Goal: Task Accomplishment & Management: Use online tool/utility

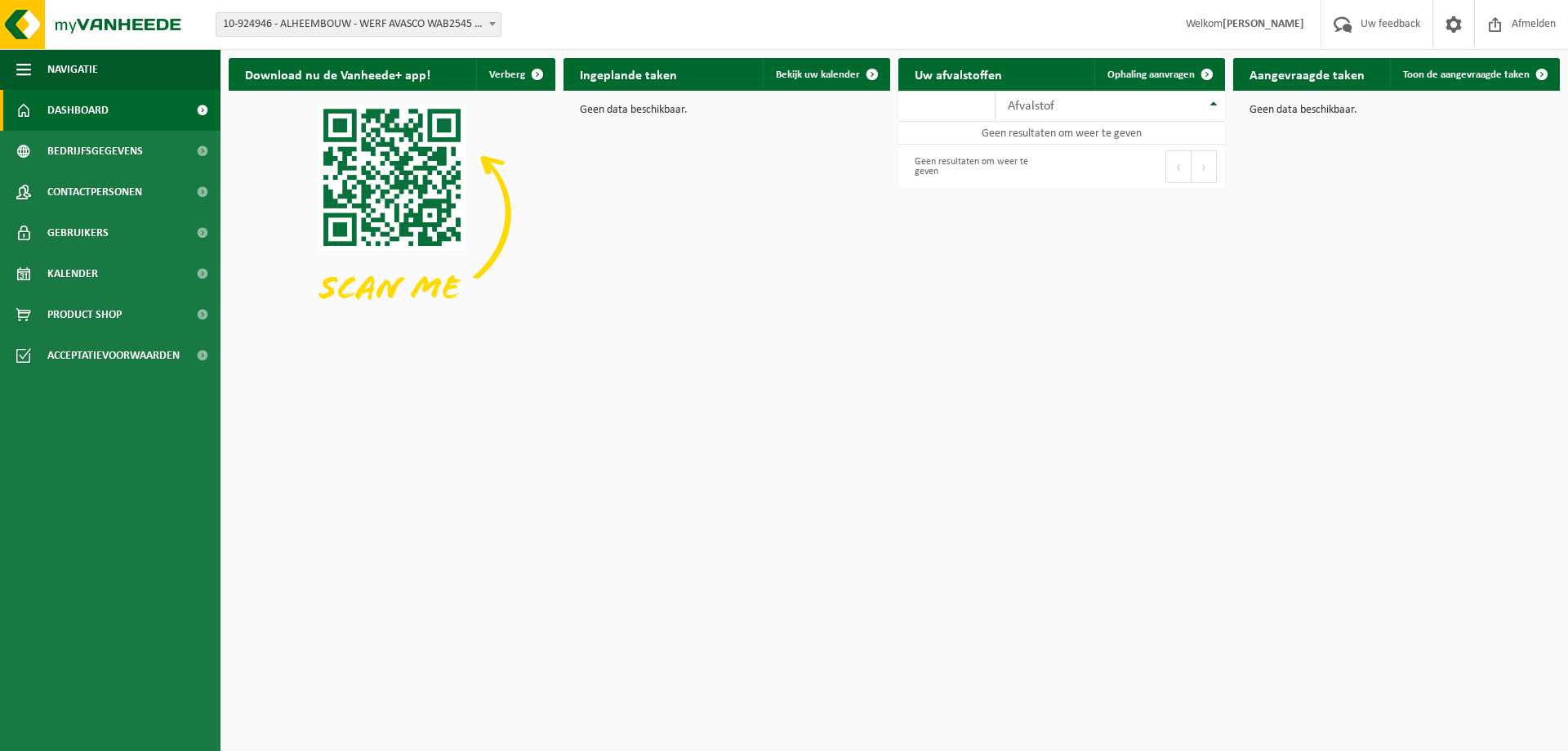
click at [416, 25] on span "10-924946 - ALHEEMBOUW - WERF AVASCO WAB2545 - DIKSMUIDE" at bounding box center [358, 24] width 284 height 23
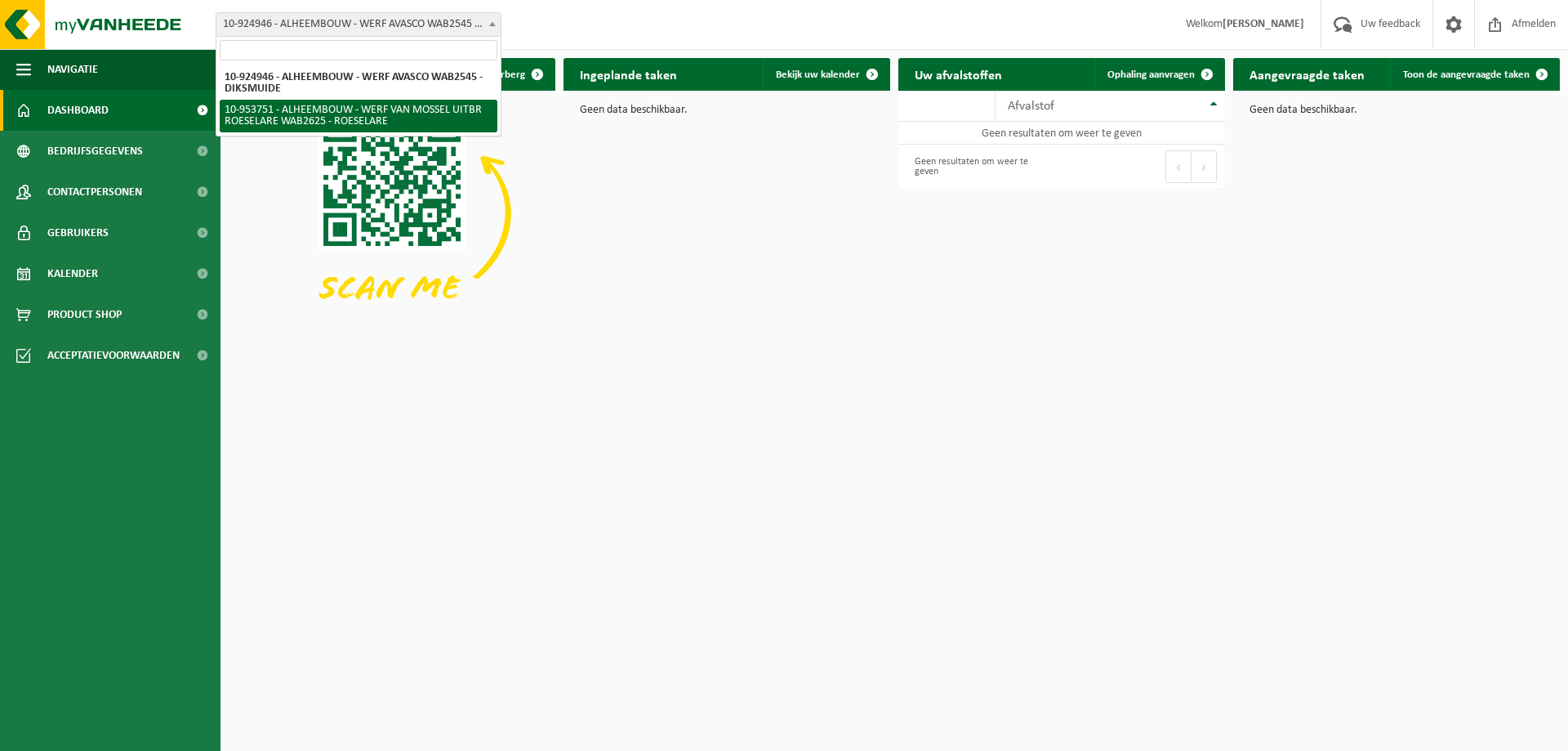
select select "143626"
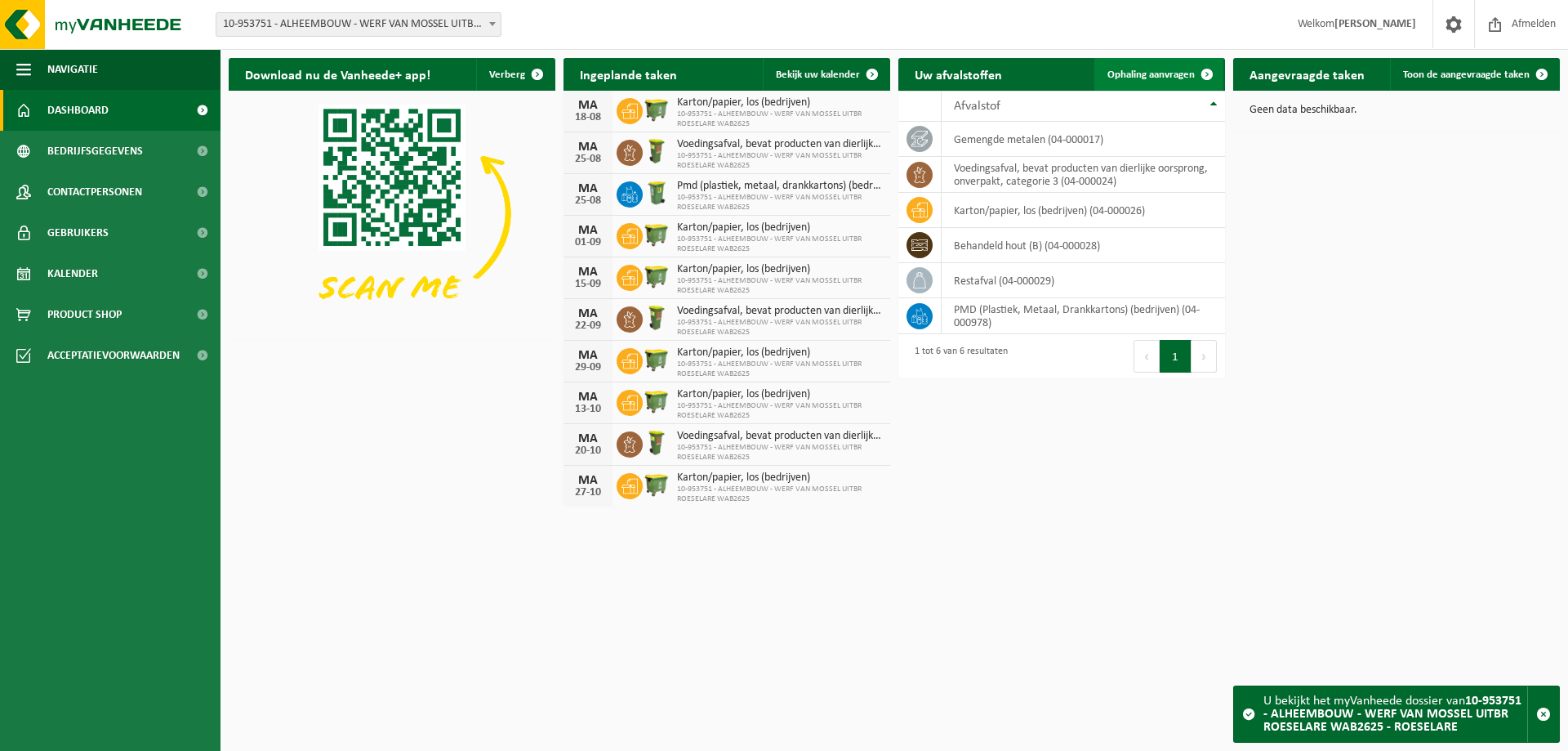
click at [1147, 76] on span "Ophaling aanvragen" at bounding box center [1151, 75] width 87 height 10
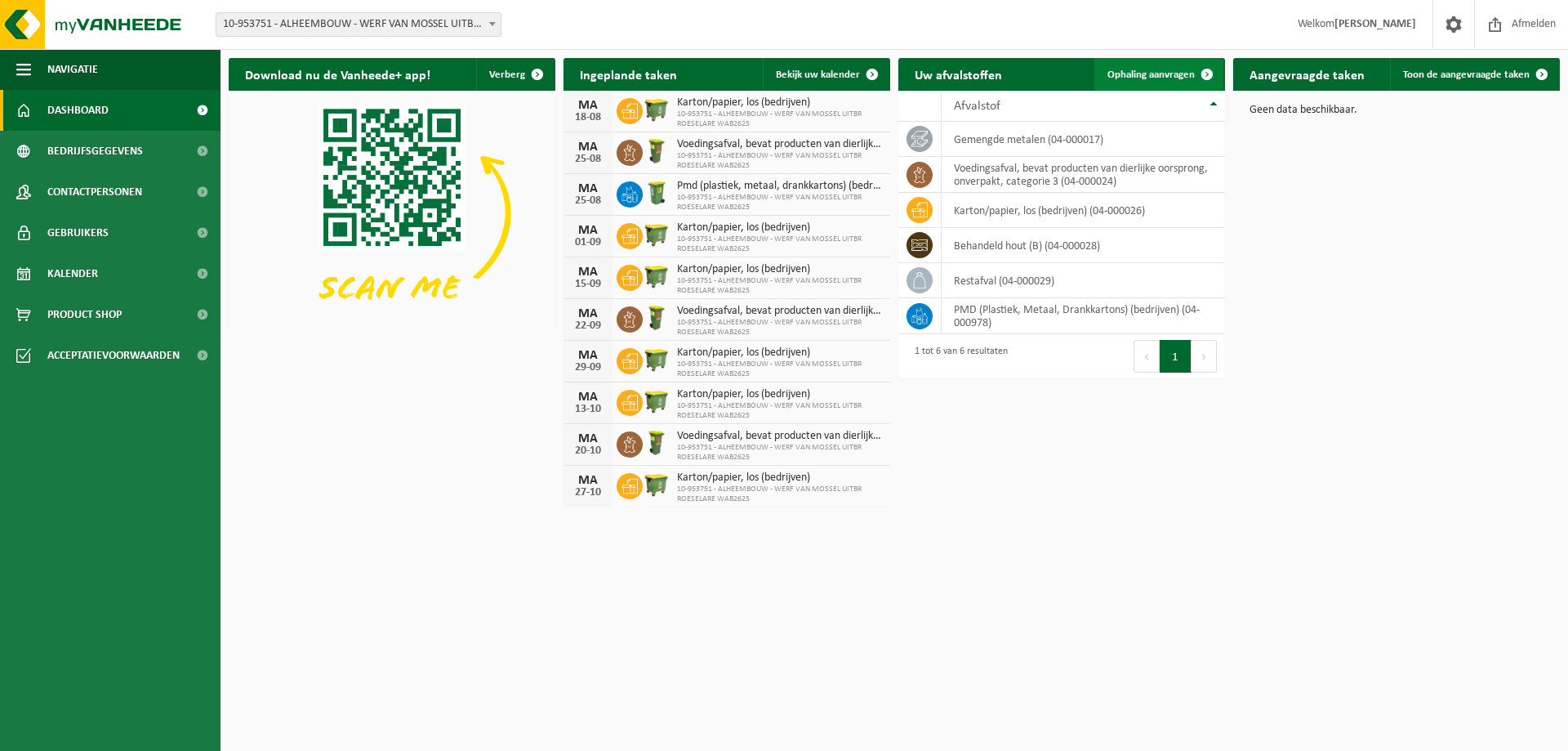
click at [1143, 72] on span "Ophaling aanvragen" at bounding box center [1151, 75] width 87 height 10
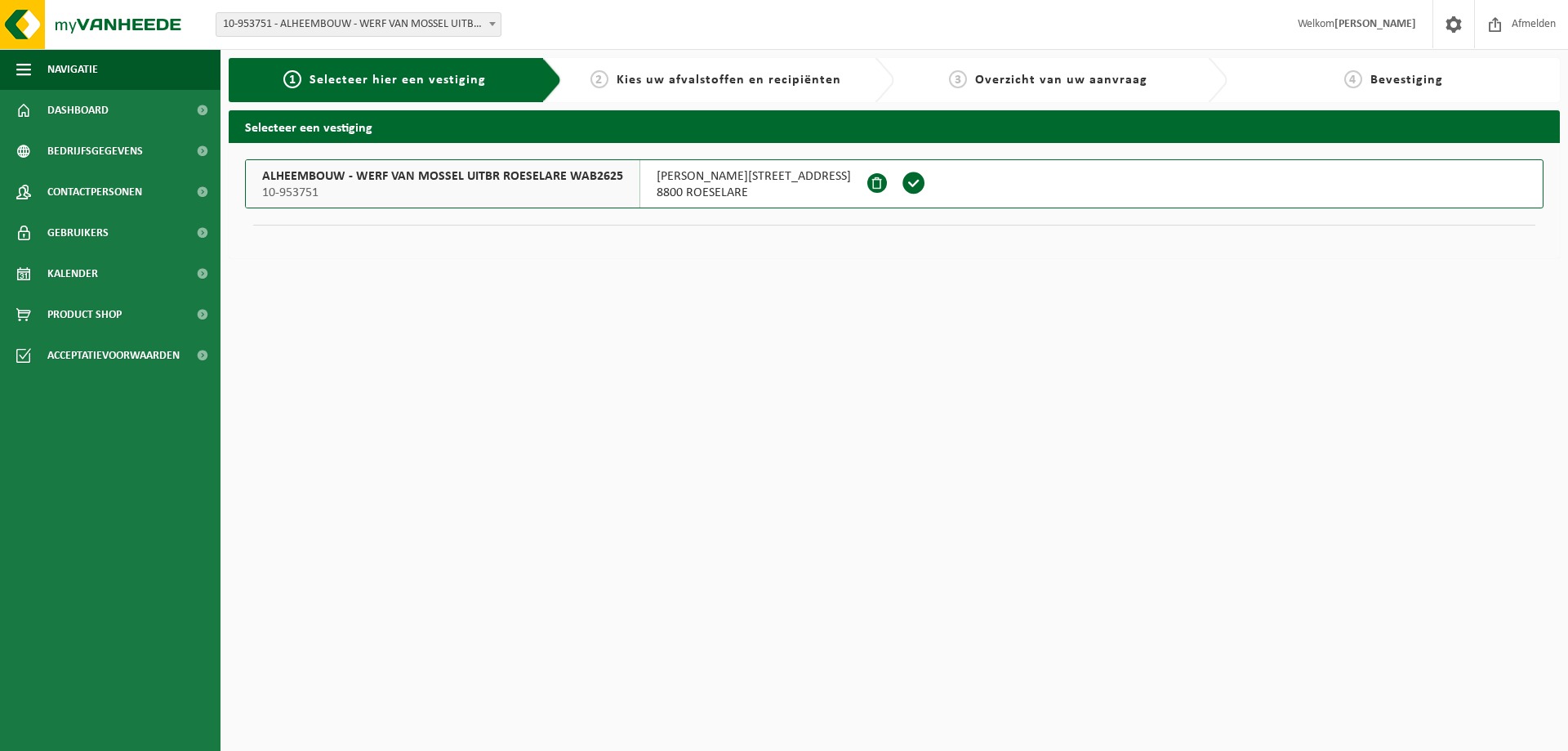
click at [902, 189] on span at bounding box center [914, 183] width 24 height 24
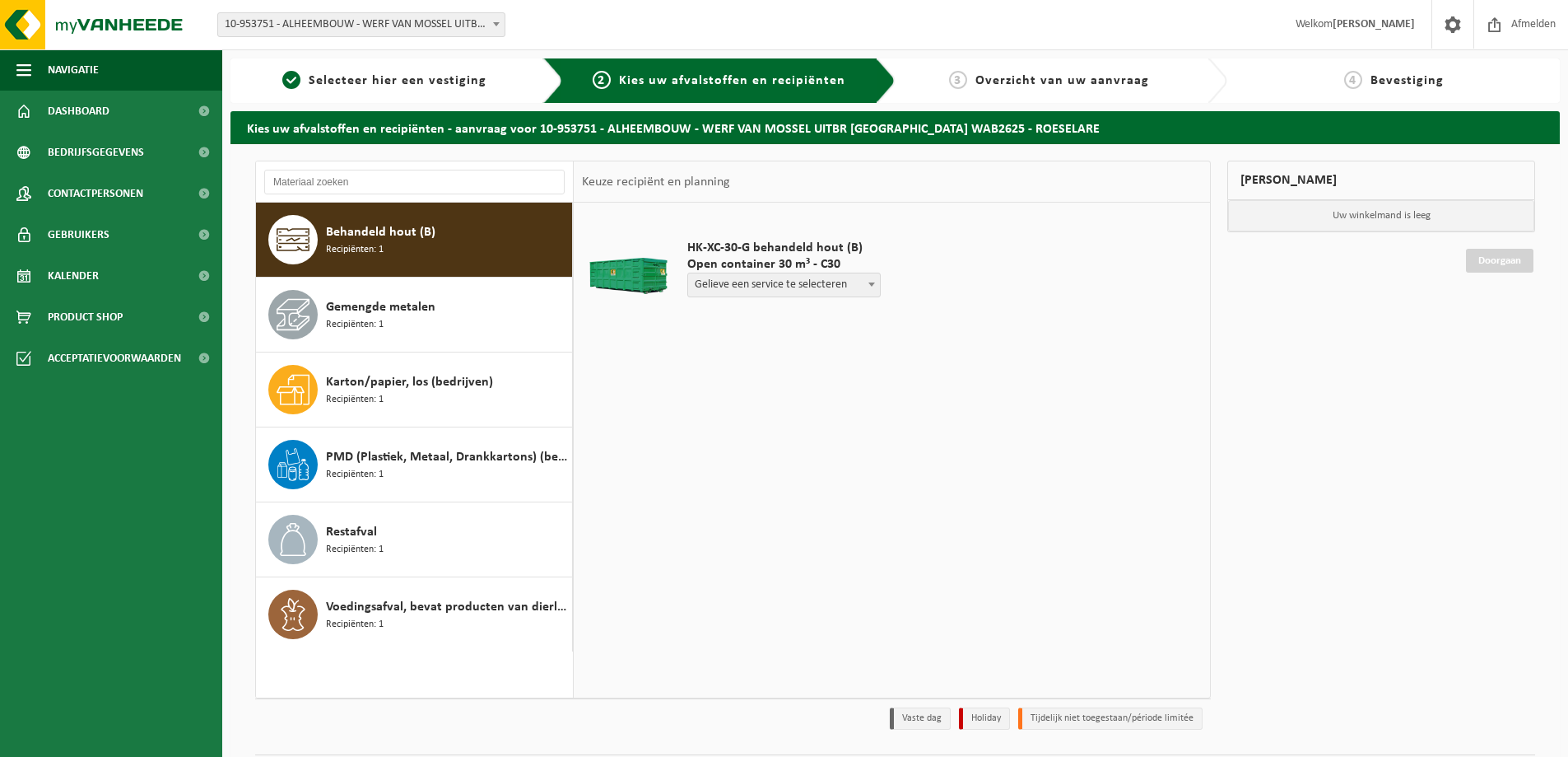
click at [878, 285] on span at bounding box center [872, 284] width 17 height 21
select select "P2PL-VEL-091190_HK-XC-30-GN-00_04-000028_72"
click at [742, 311] on input "text" at bounding box center [744, 315] width 112 height 20
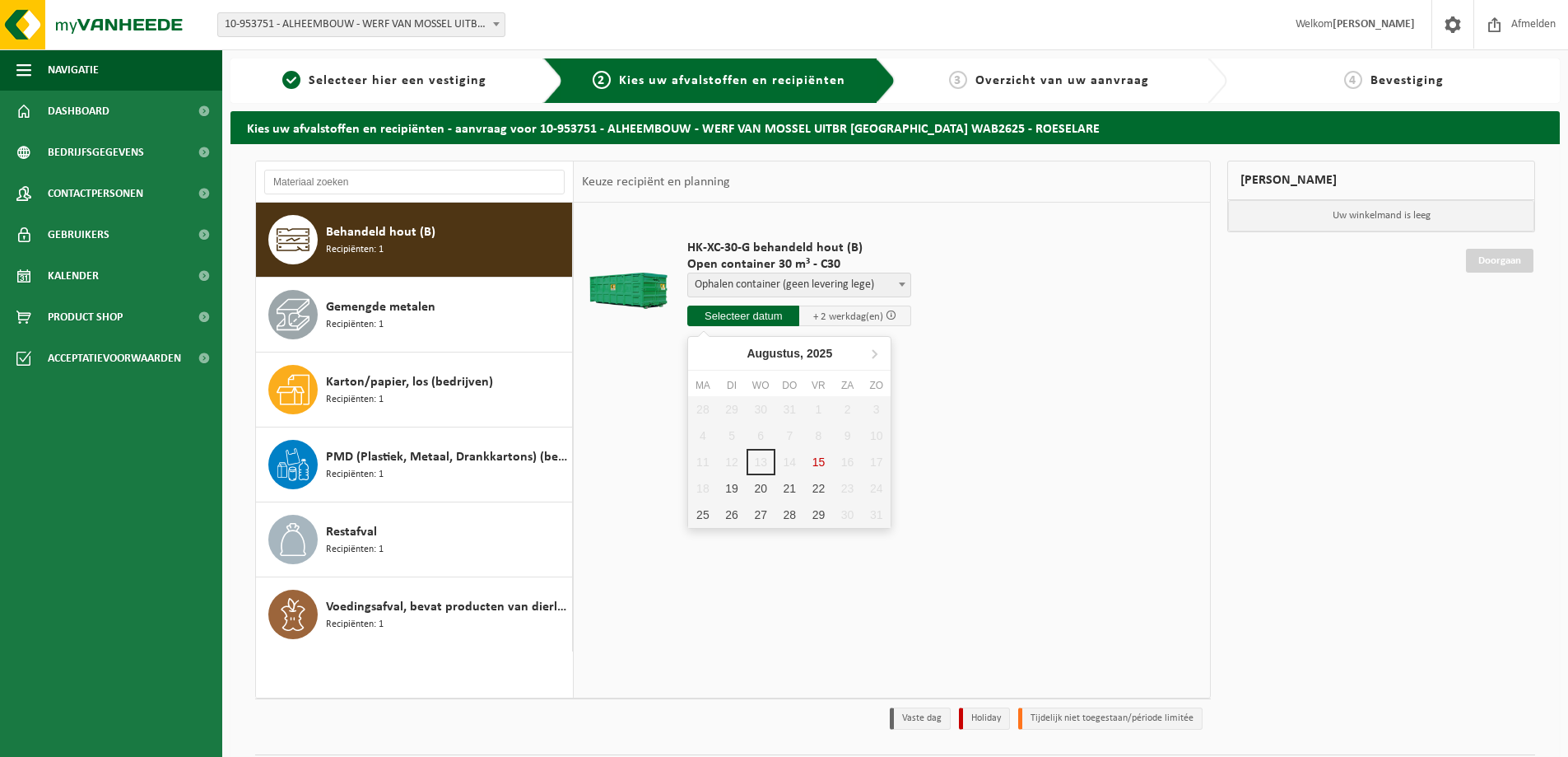
click at [816, 462] on div "28 29 30 31 1 2 3 4 5 6 7 8 9 10 11 12 13 14 15 16 17 18 19 20 21 22 23 24 25 2…" at bounding box center [789, 462] width 203 height 132
click at [820, 462] on div "28 29 30 31 1 2 3 4 5 6 7 8 9 10 11 12 13 14 15 16 17 18 19 20 21 22 23 24 25 2…" at bounding box center [789, 462] width 203 height 132
click at [823, 463] on div "28 29 30 31 1 2 3 4 5 6 7 8 9 10 11 12 13 14 15 16 17 18 19 20 21 22 23 24 25 2…" at bounding box center [789, 462] width 203 height 132
click at [735, 485] on div "19" at bounding box center [731, 488] width 29 height 26
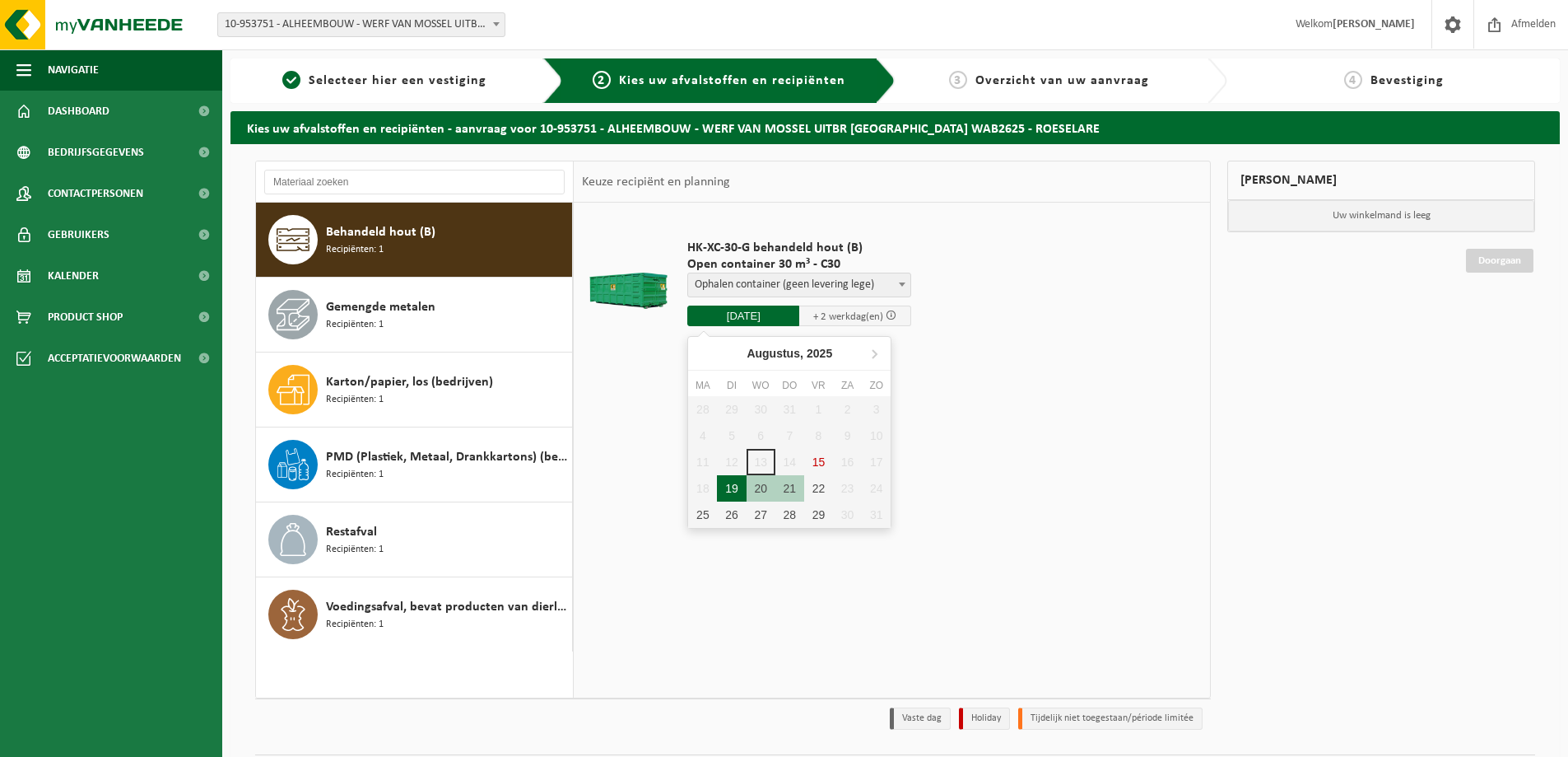
type input "Van 2025-08-19"
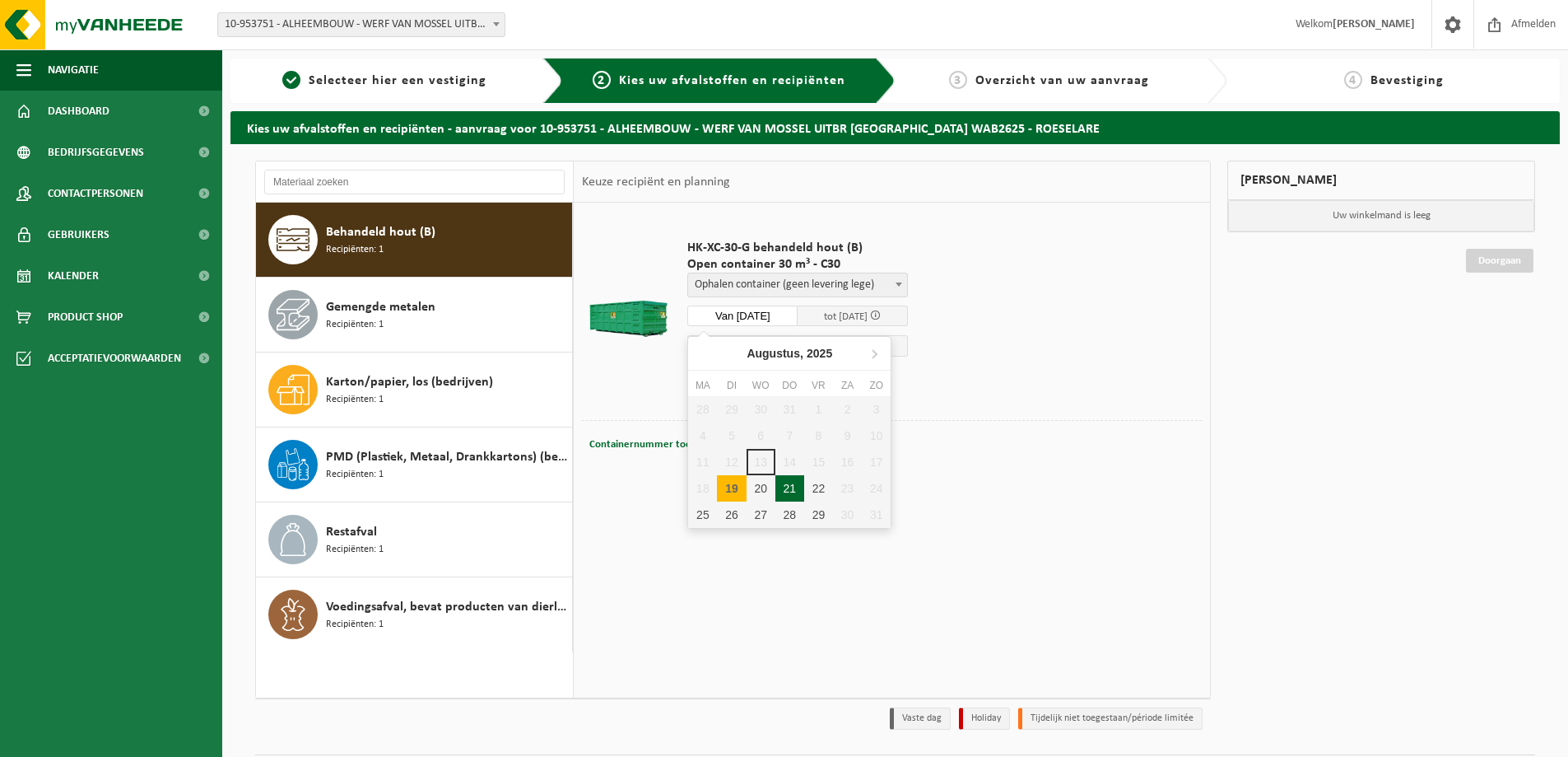
click at [751, 318] on input "Van 2025-08-19" at bounding box center [743, 315] width 111 height 20
click at [706, 487] on div "28 29 30 31 1 2 3 4 5 6 7 8 9 10 11 12 13 14 15 16 17 18 19 20 21 22 23 24 25 2…" at bounding box center [789, 462] width 203 height 132
click at [734, 490] on div "19" at bounding box center [731, 488] width 29 height 26
click at [733, 482] on div "19" at bounding box center [731, 488] width 29 height 26
type input "Van 2025-08-19"
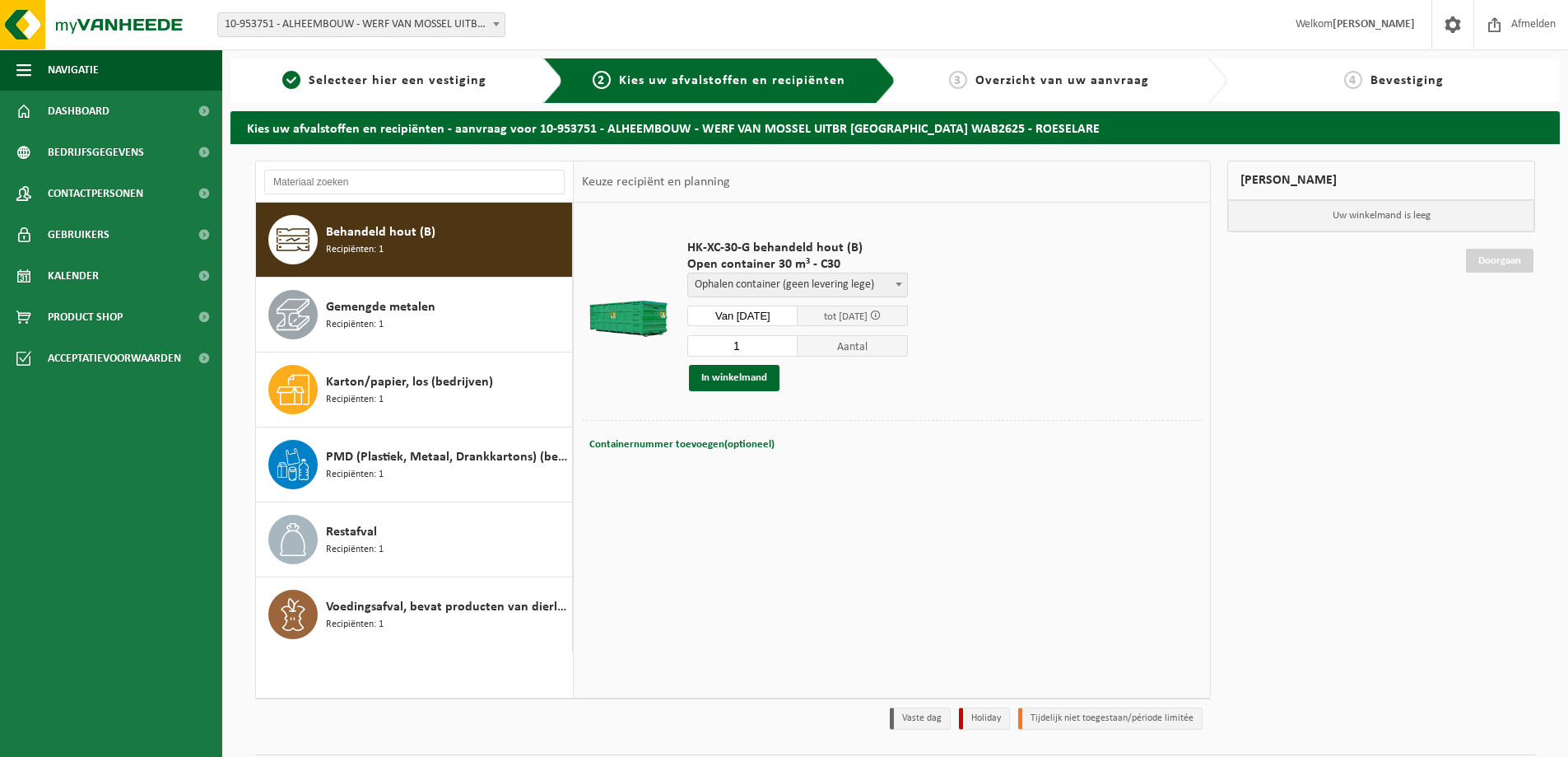
click at [946, 395] on td "HK-XC-30-G behandeld hout (B) Open container 30 m³ - C30 Gelieve een service te…" at bounding box center [939, 315] width 527 height 209
click at [745, 378] on button "In winkelmand" at bounding box center [734, 378] width 90 height 26
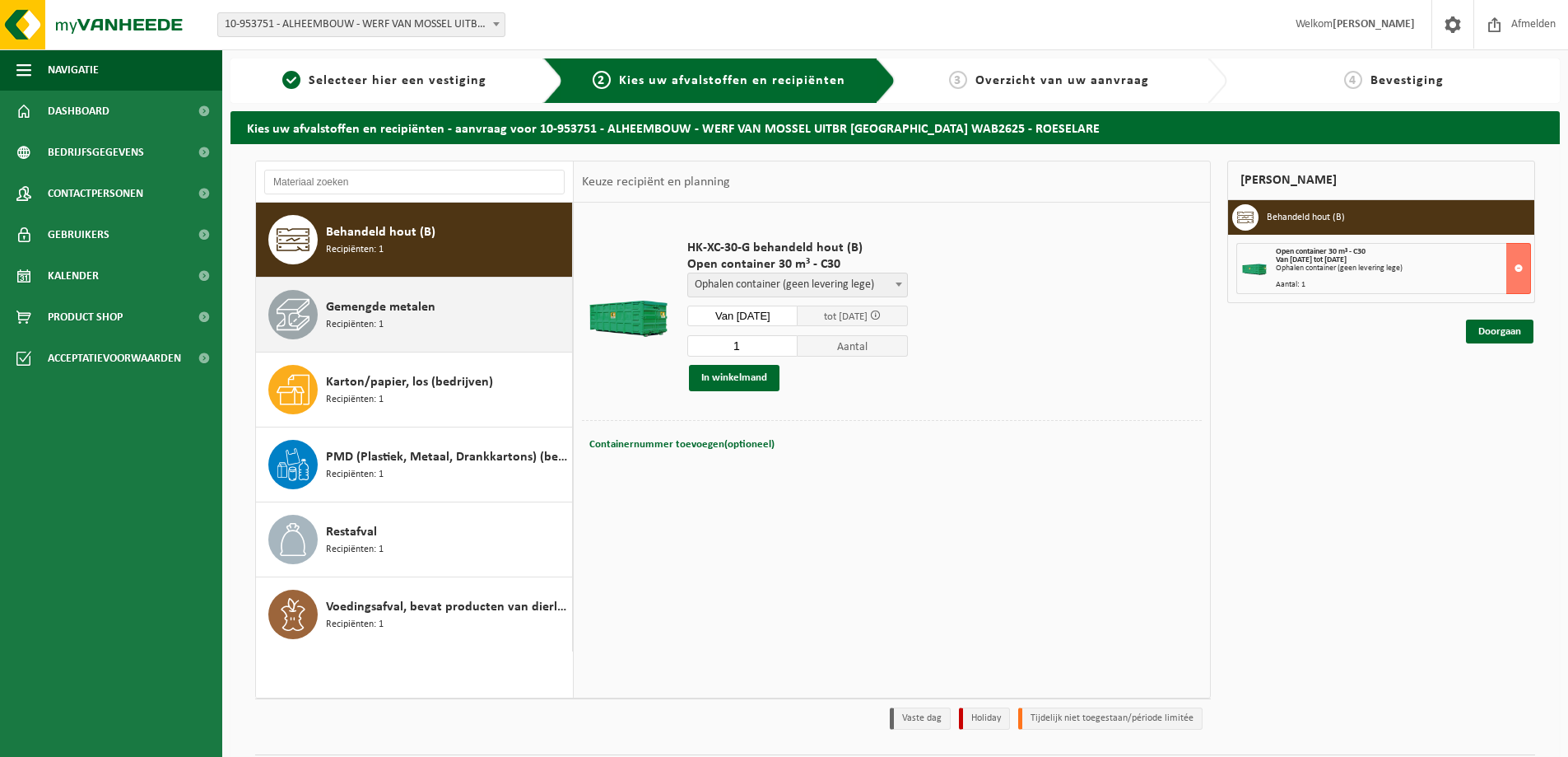
click at [389, 321] on div "Gemengde metalen Recipiënten: 1" at bounding box center [447, 314] width 242 height 49
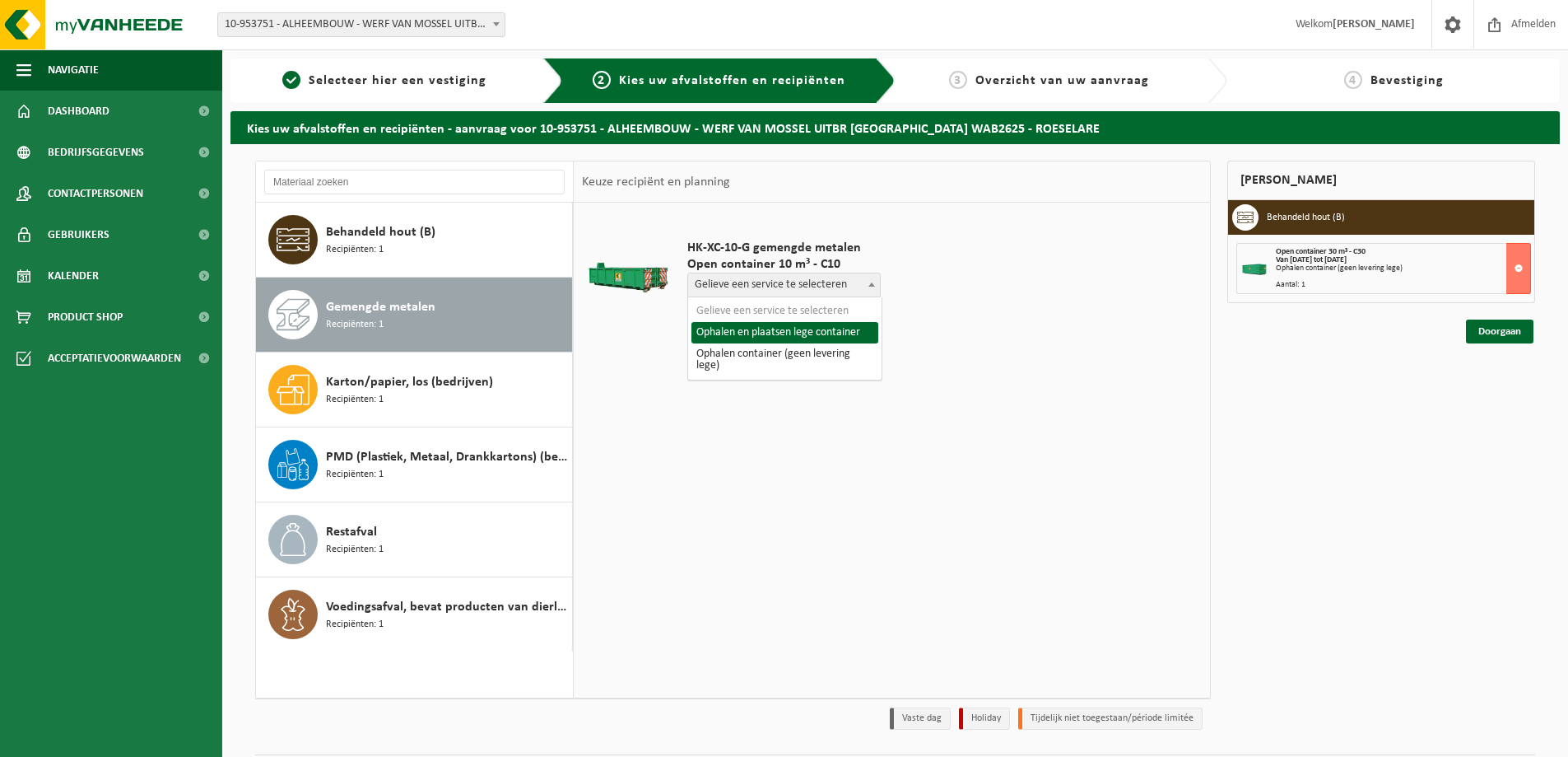
click at [763, 291] on span "Gelieve een service te selecteren" at bounding box center [784, 285] width 191 height 23
select select "P2PL-VEL-095127_HK-XC-10-GN-00_04-000017_72"
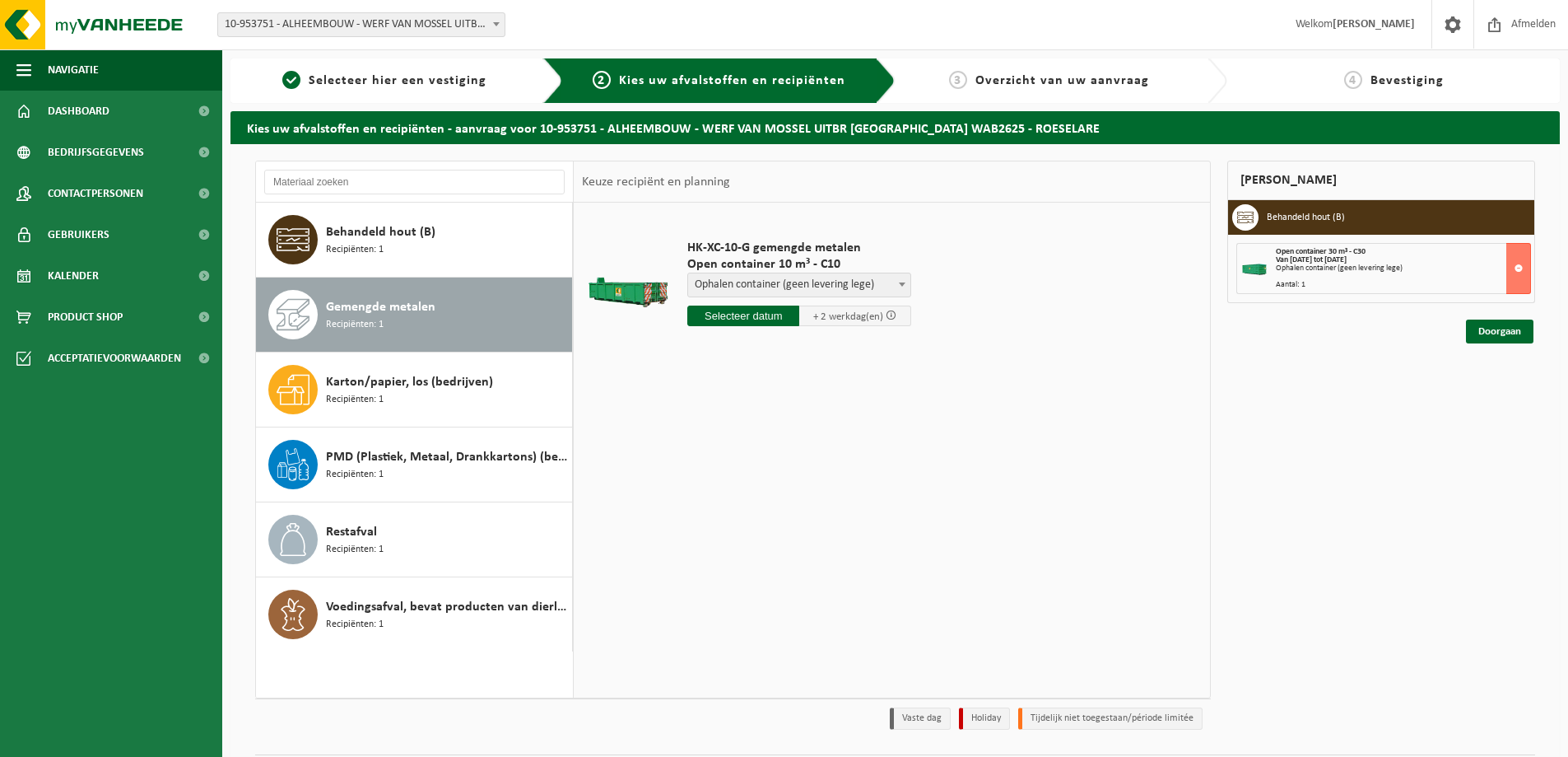
click at [760, 312] on input "text" at bounding box center [744, 315] width 112 height 20
click at [733, 483] on div "19" at bounding box center [731, 488] width 29 height 26
type input "Van 2025-08-19"
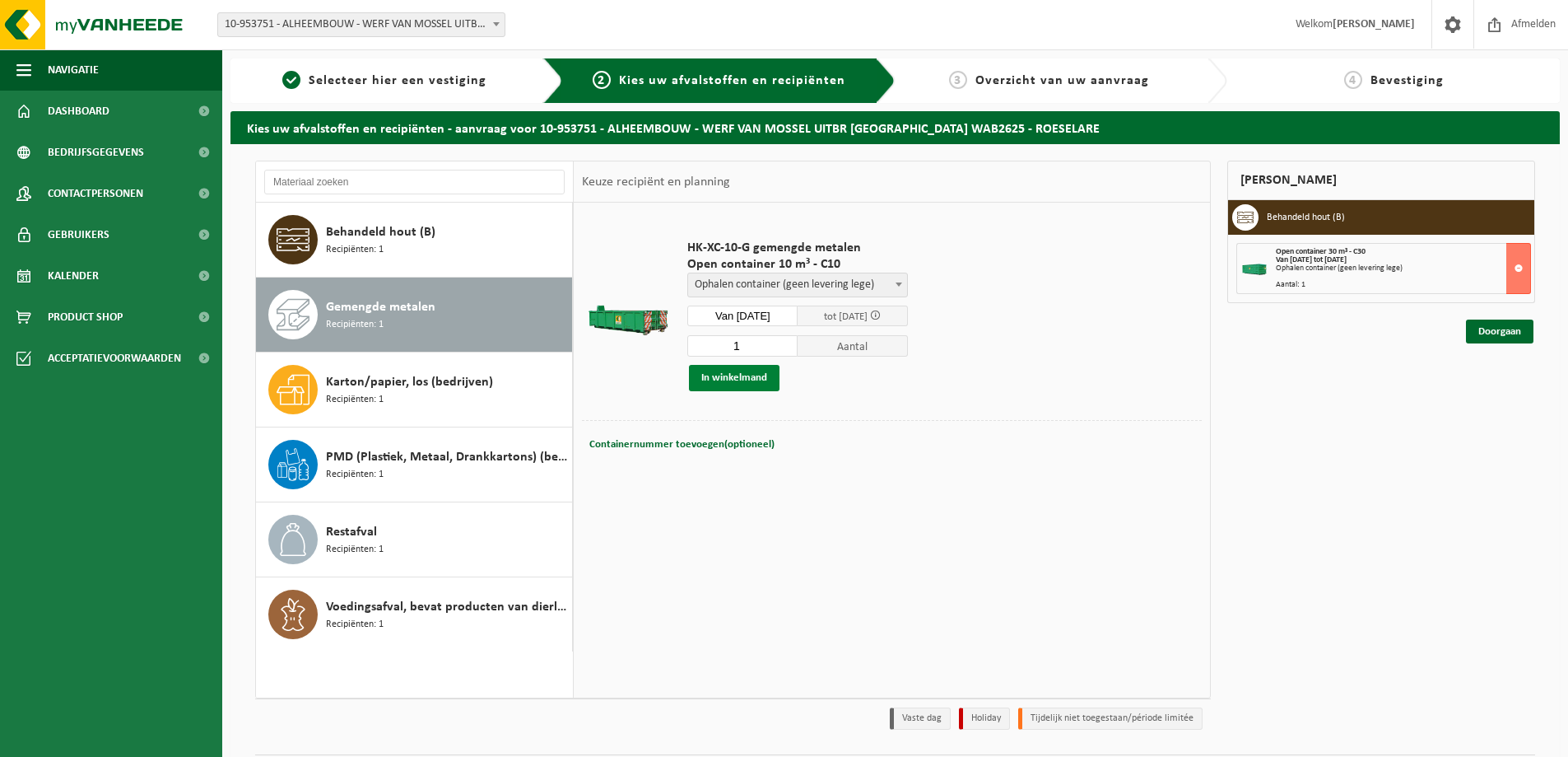
click at [742, 383] on button "In winkelmand" at bounding box center [734, 378] width 90 height 26
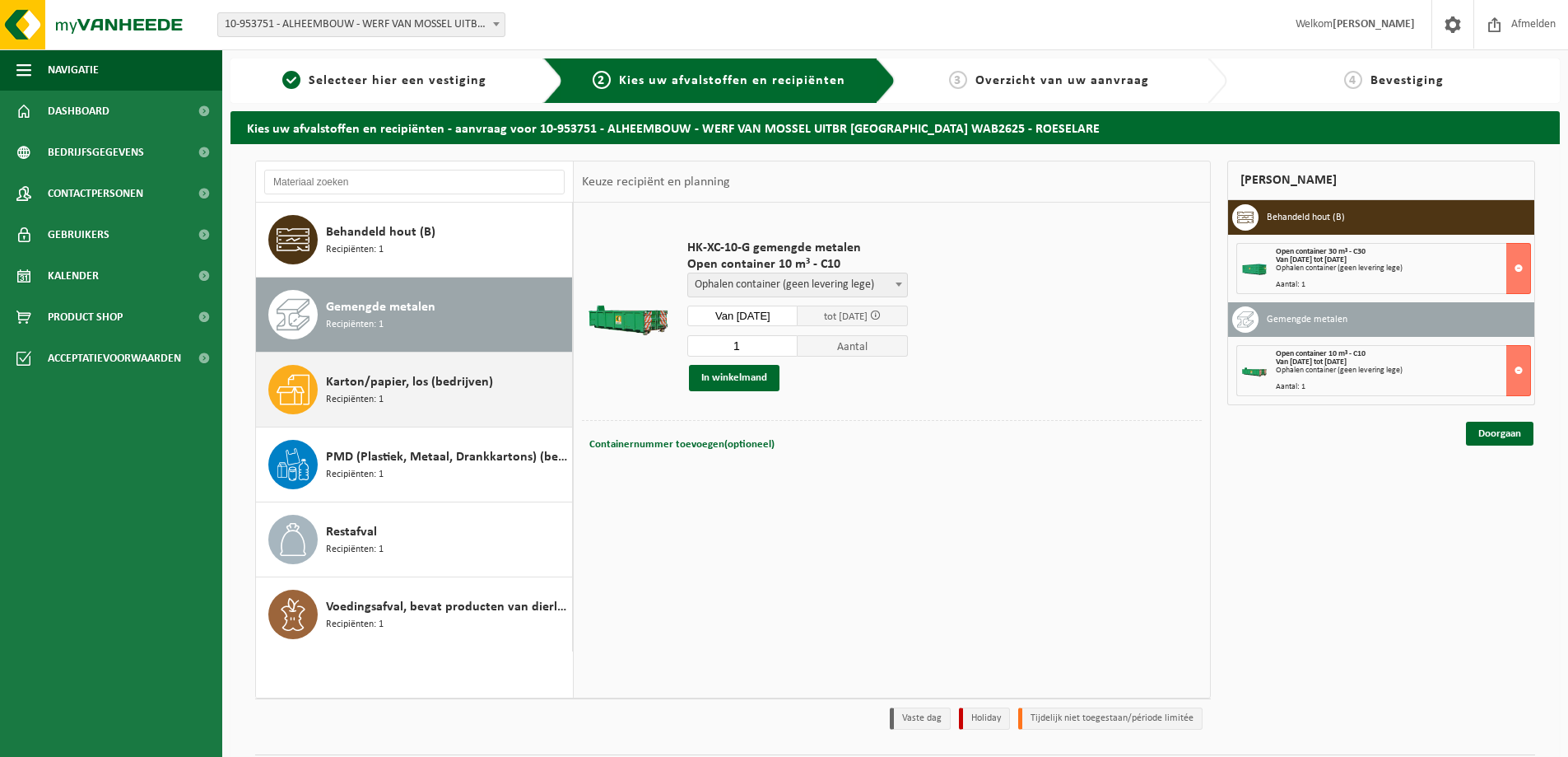
click at [416, 386] on span "Karton/papier, los (bedrijven)" at bounding box center [409, 382] width 167 height 20
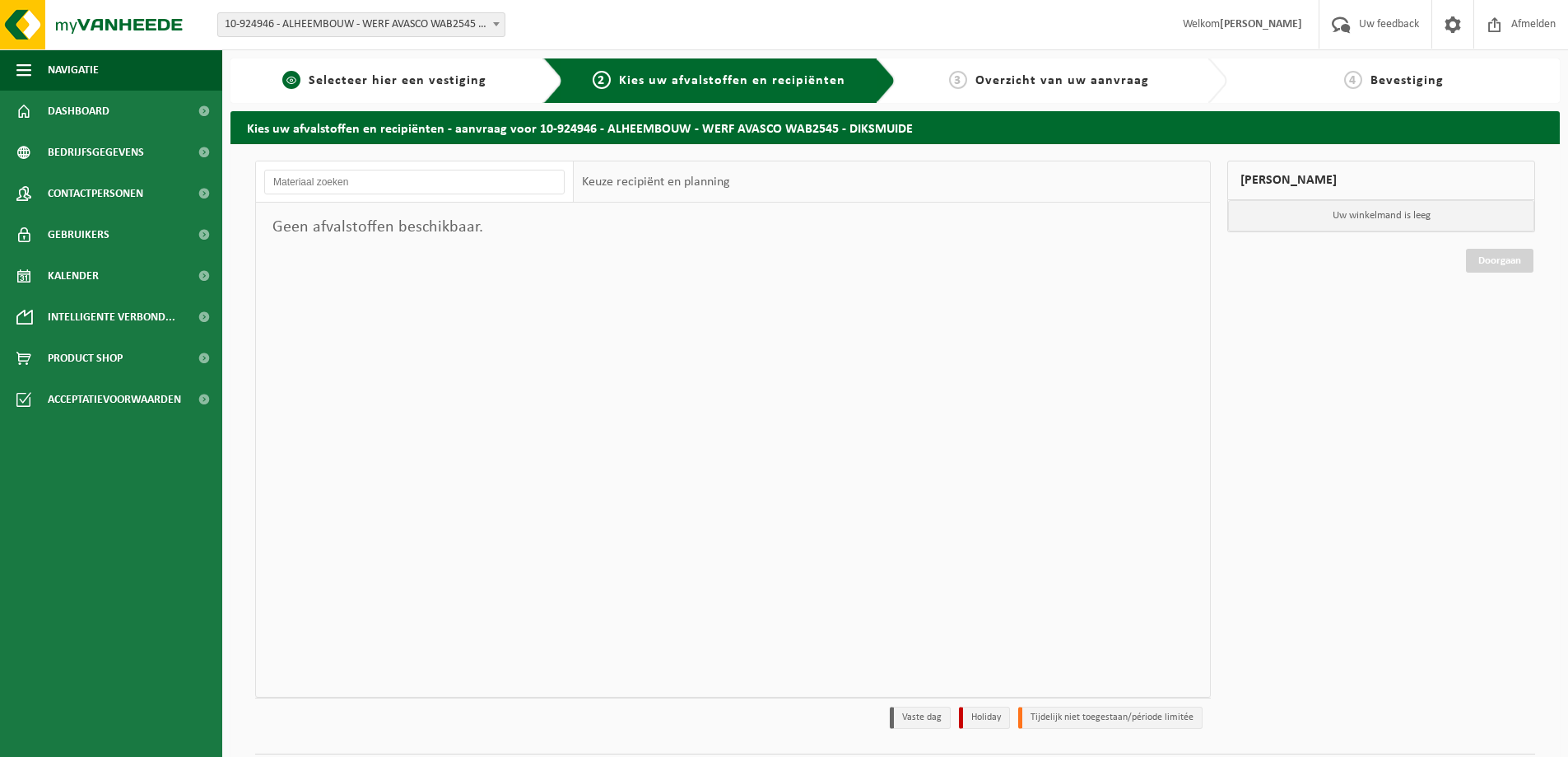
click at [411, 79] on span "Selecteer hier een vestiging" at bounding box center [398, 80] width 178 height 13
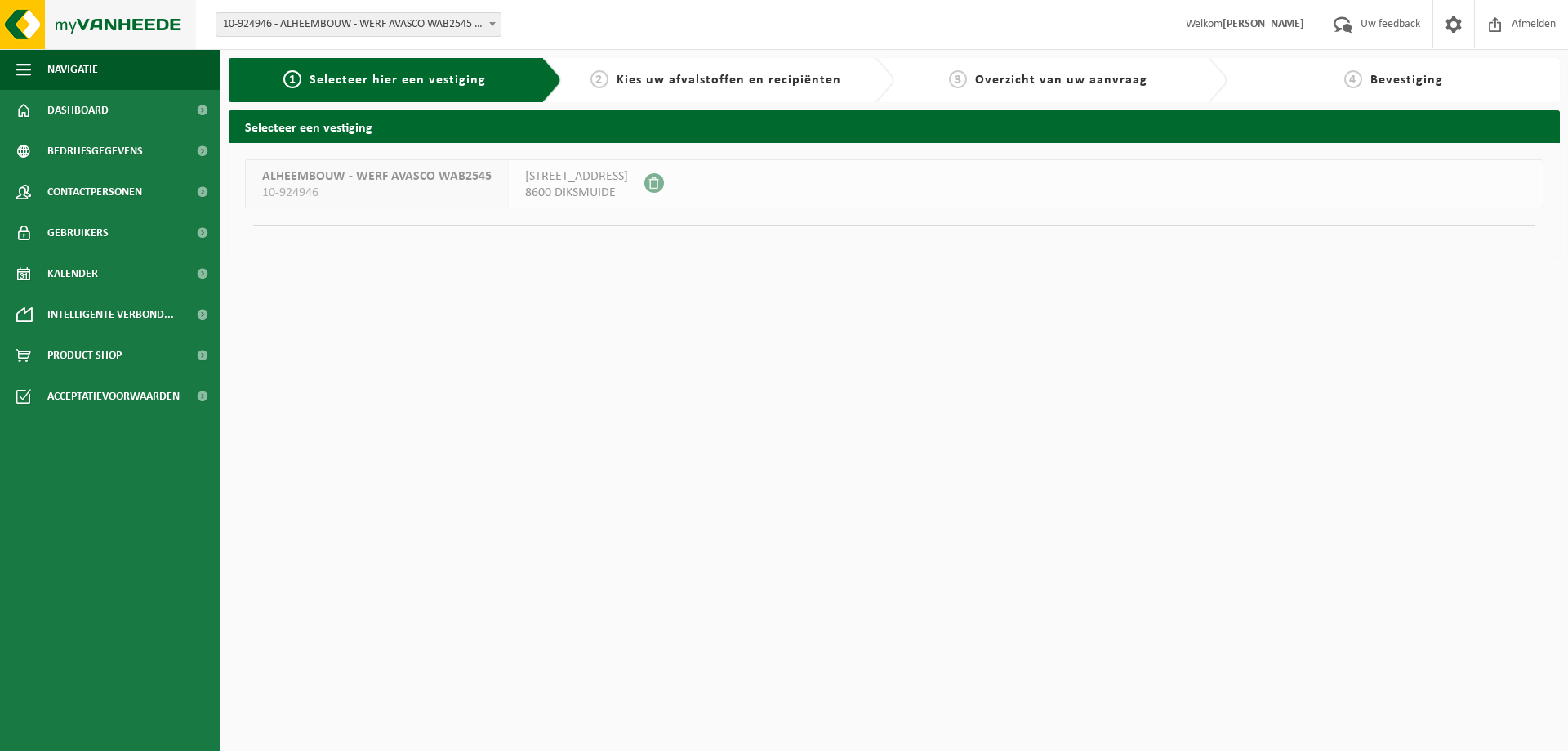
click at [95, 28] on img at bounding box center [98, 24] width 196 height 49
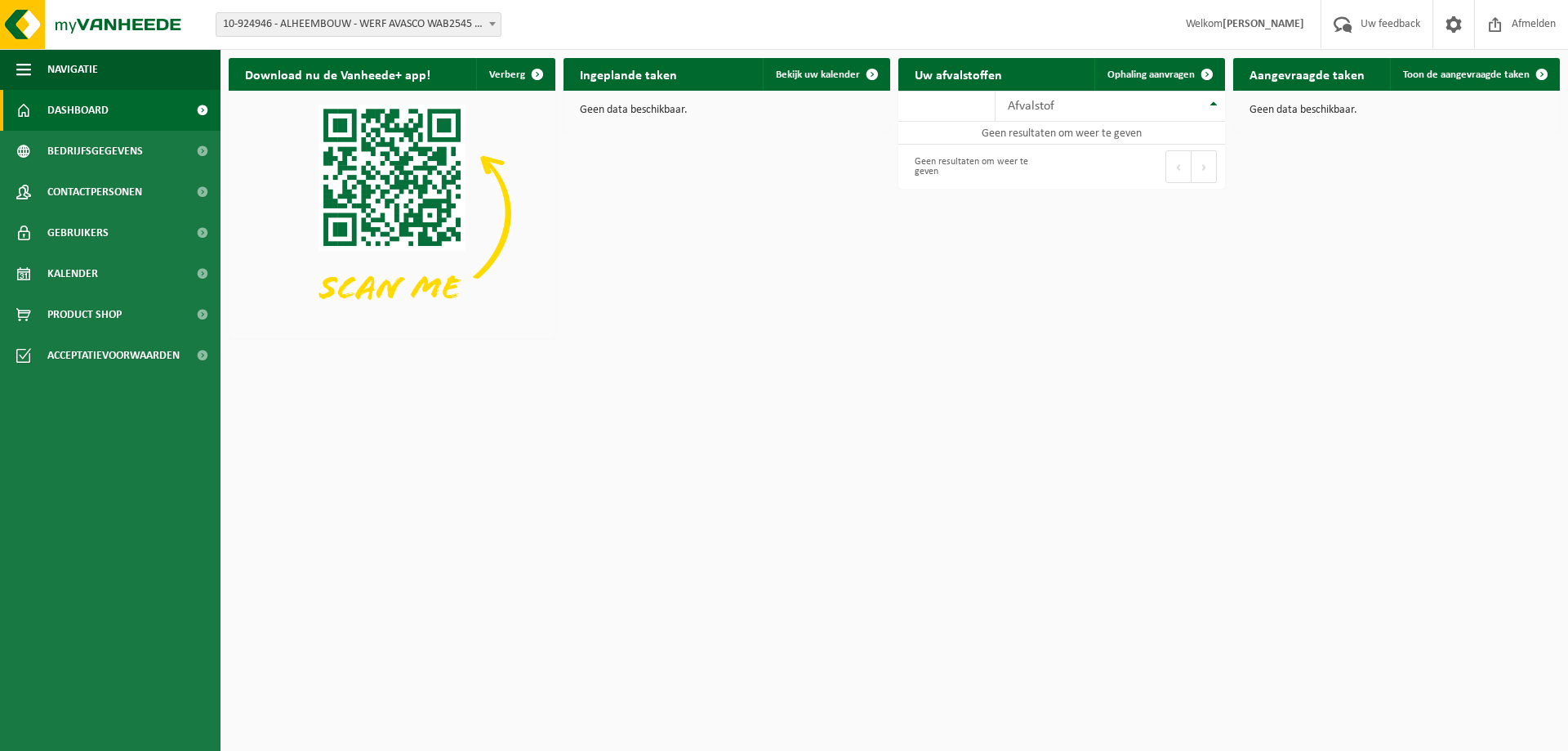
click at [477, 24] on span "10-924946 - ALHEEMBOUW - WERF AVASCO WAB2545 - DIKSMUIDE" at bounding box center [358, 24] width 284 height 23
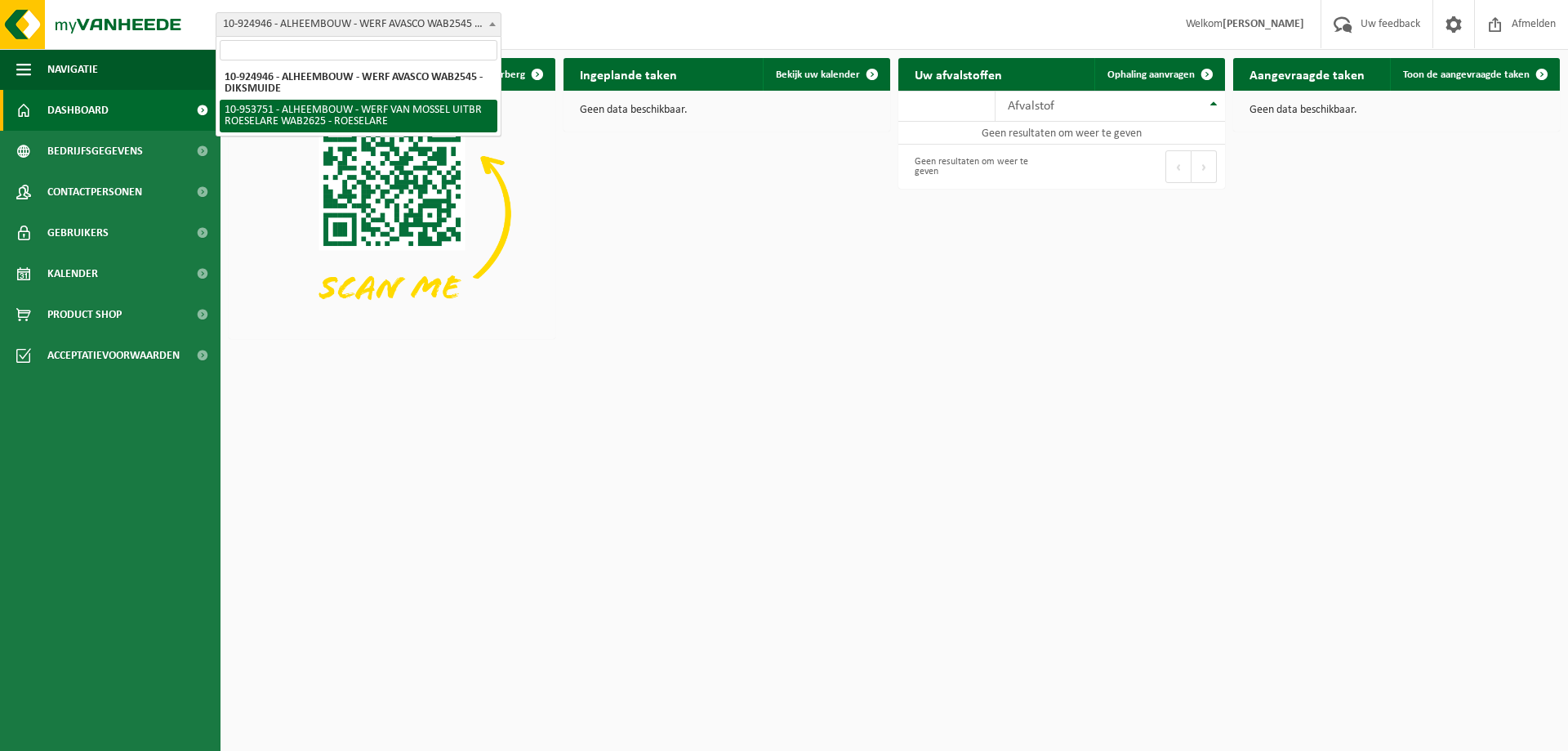
select select "143626"
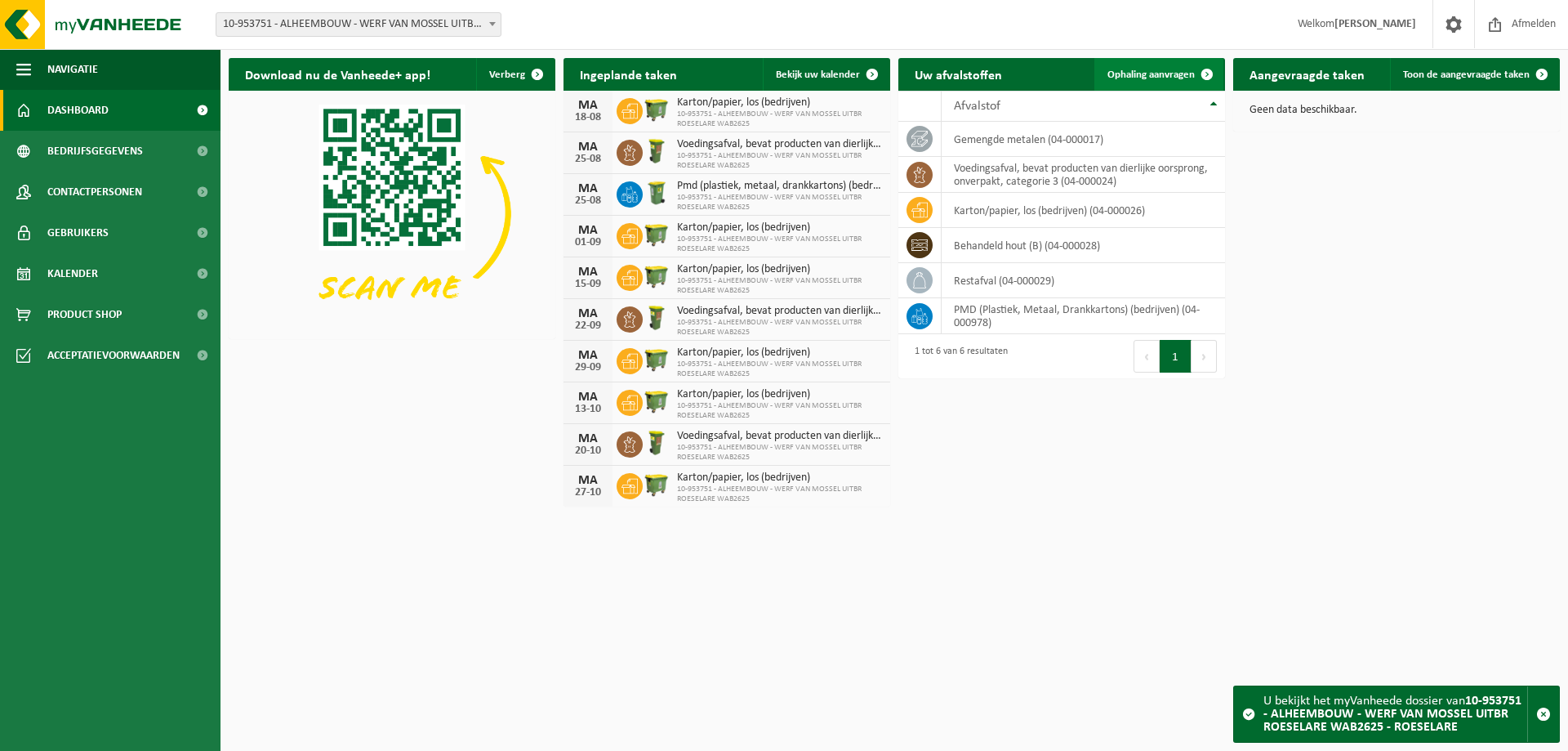
click at [1166, 80] on span "Ophaling aanvragen" at bounding box center [1151, 75] width 87 height 10
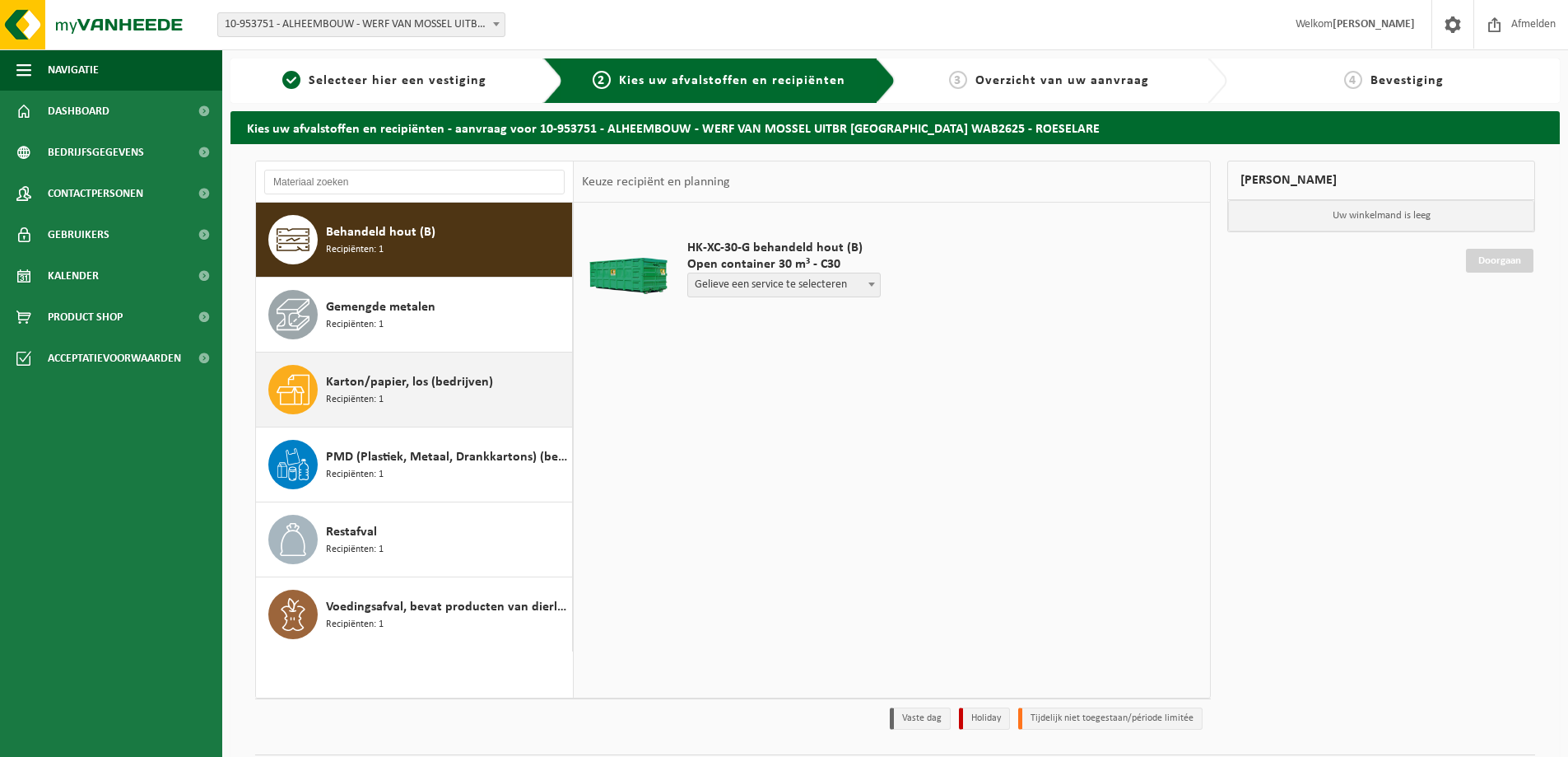
click at [358, 388] on span "Karton/papier, los (bedrijven)" at bounding box center [409, 382] width 167 height 20
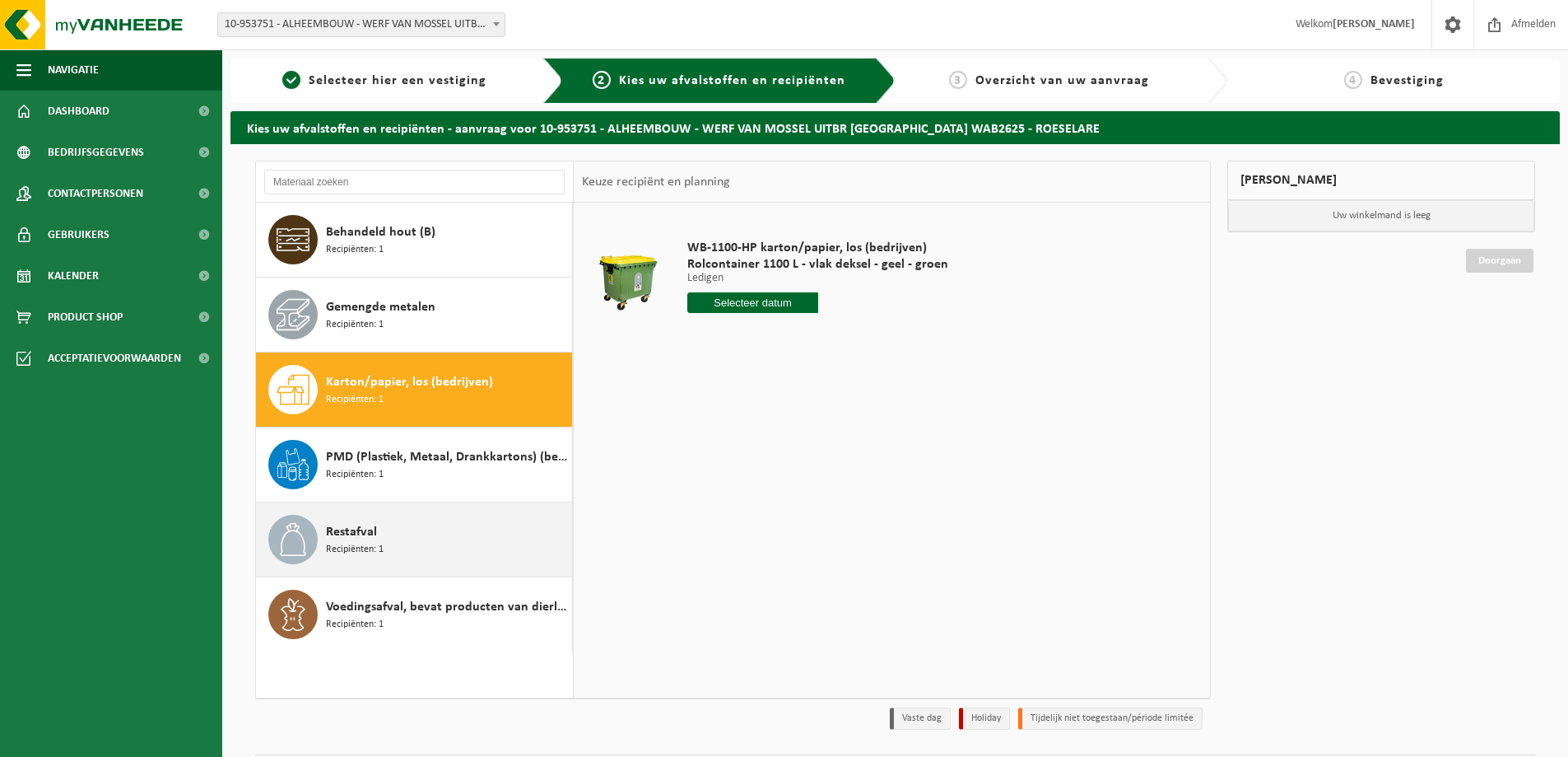
click at [347, 506] on div "Restafval Recipiënten: 1" at bounding box center [414, 539] width 317 height 74
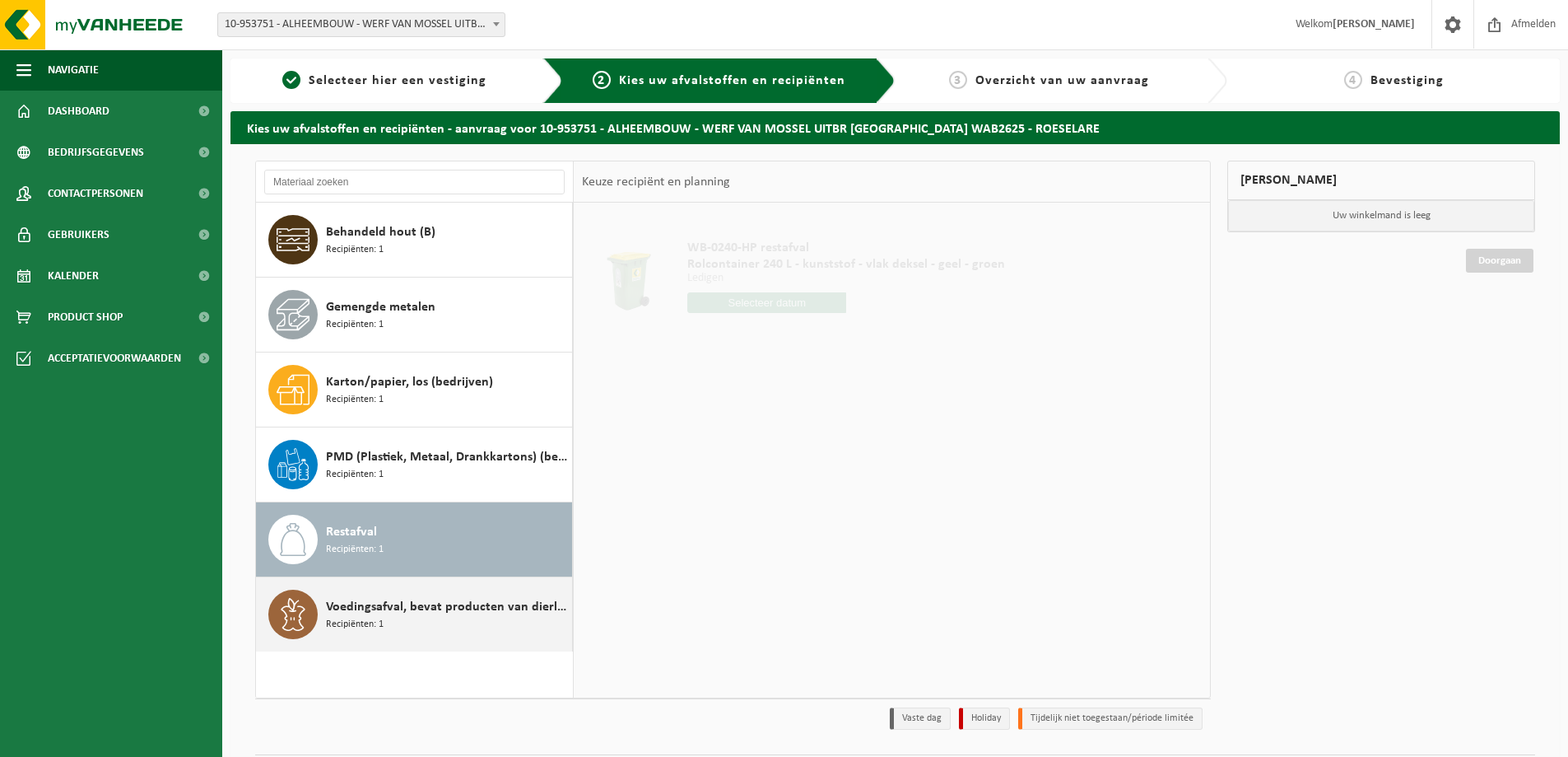
click at [347, 590] on div "Voedingsafval, bevat producten van dierlijke oorsprong, onverpakt, categorie 3 …" at bounding box center [447, 614] width 242 height 49
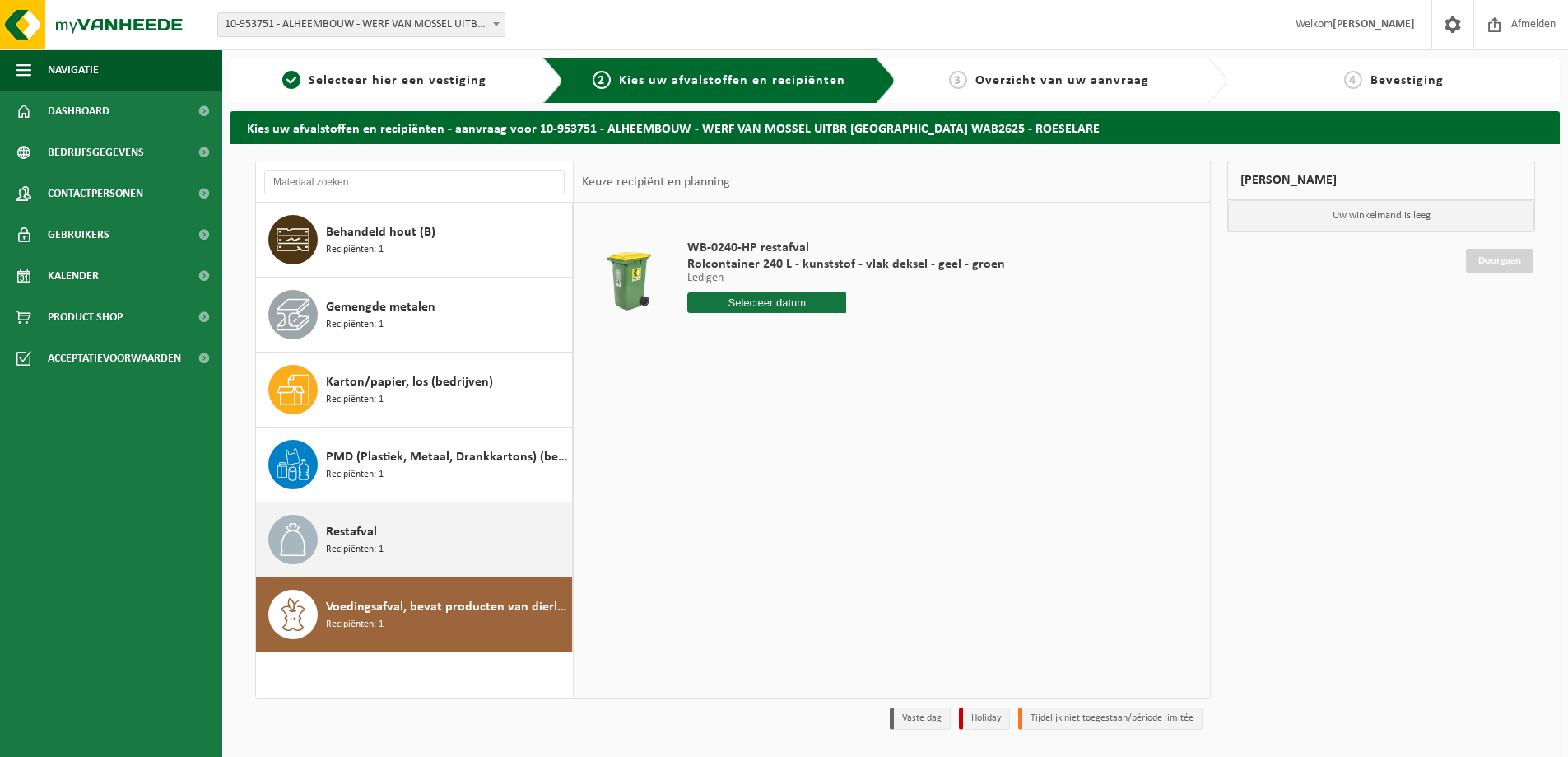
click at [361, 552] on span "Recipiënten: 1" at bounding box center [355, 550] width 58 height 16
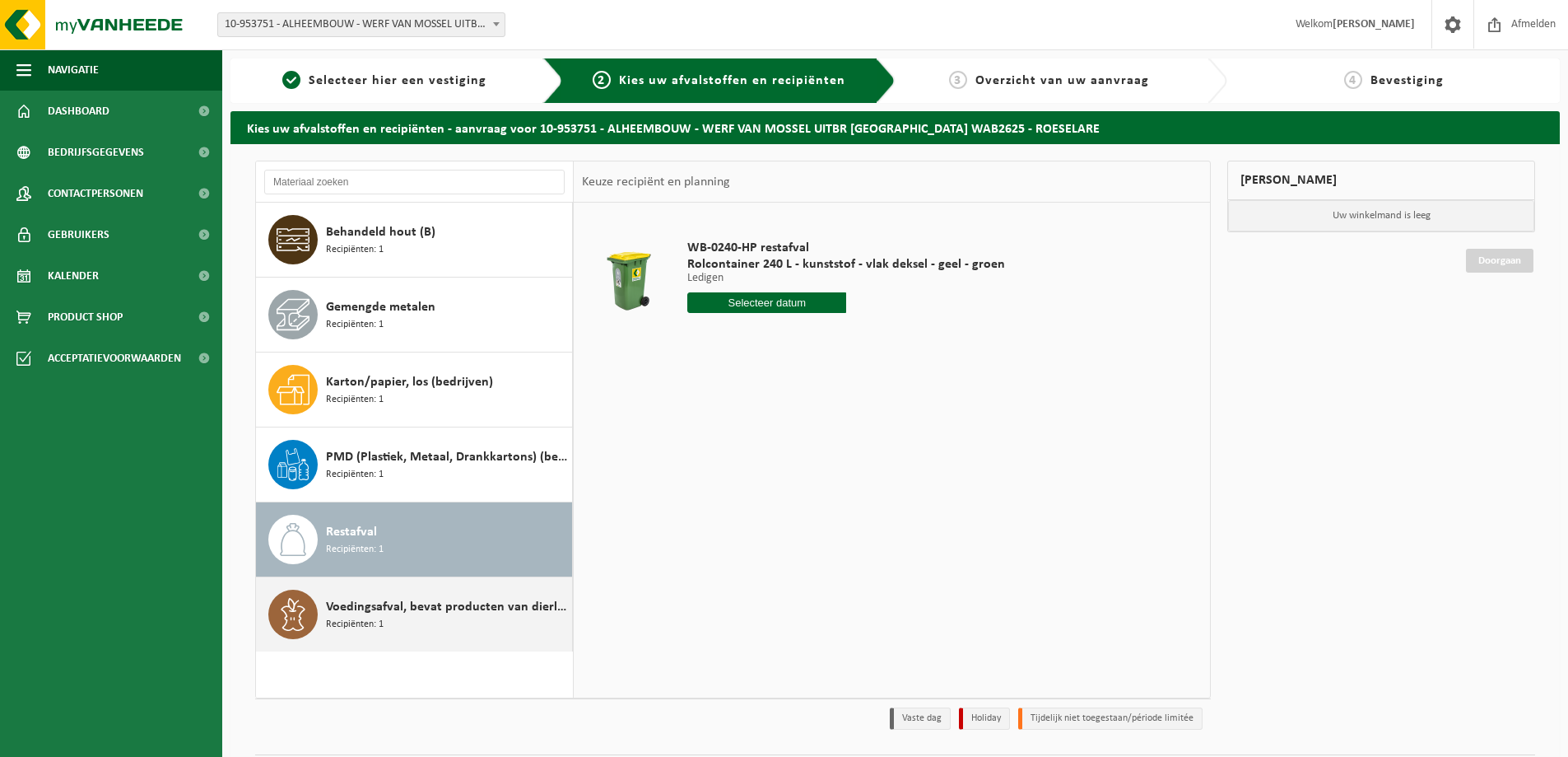
click at [360, 602] on span "Voedingsafval, bevat producten van dierlijke oorsprong, onverpakt, categorie 3" at bounding box center [447, 607] width 242 height 20
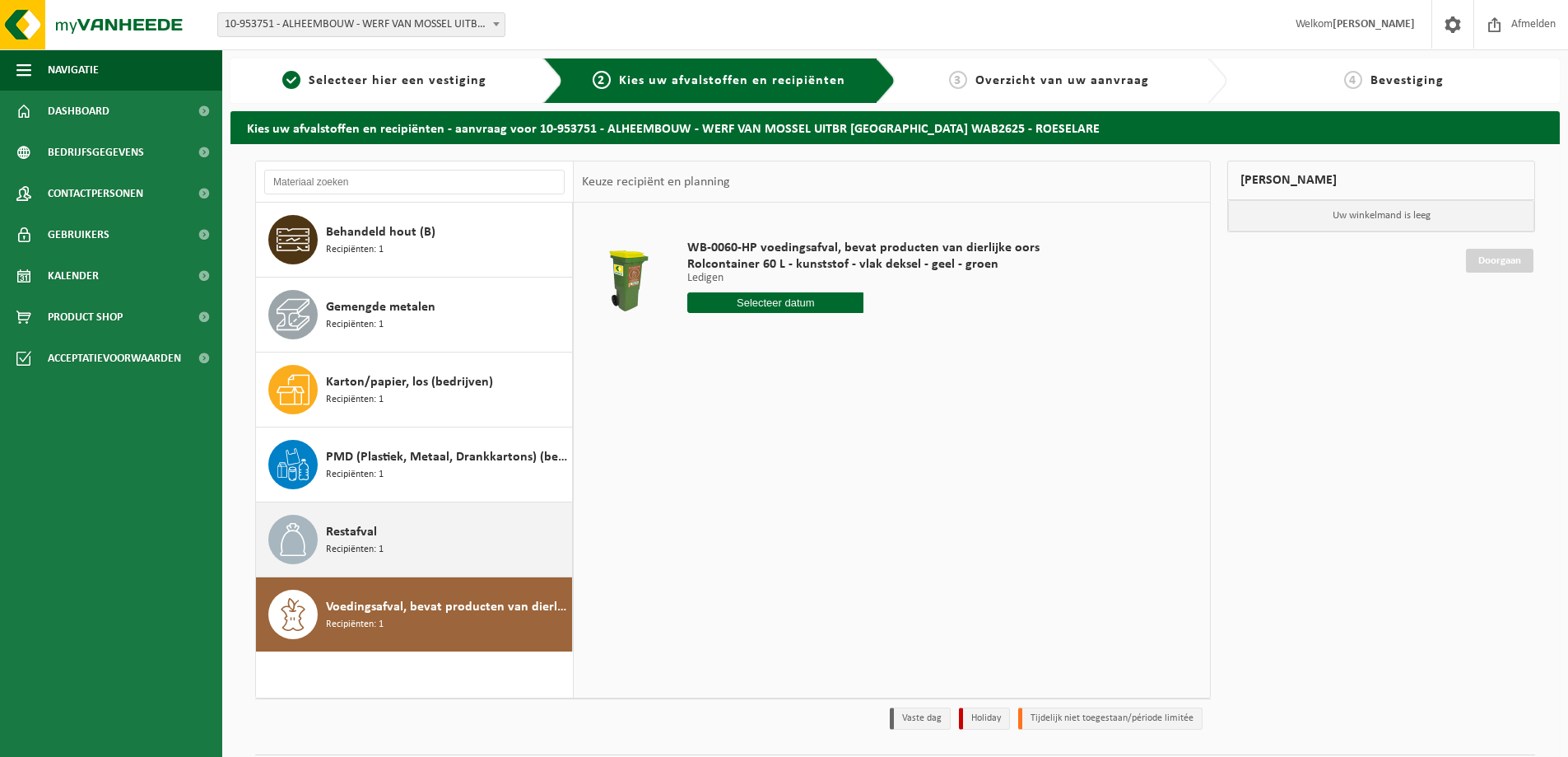
click at [342, 537] on span "Restafval" at bounding box center [351, 531] width 51 height 20
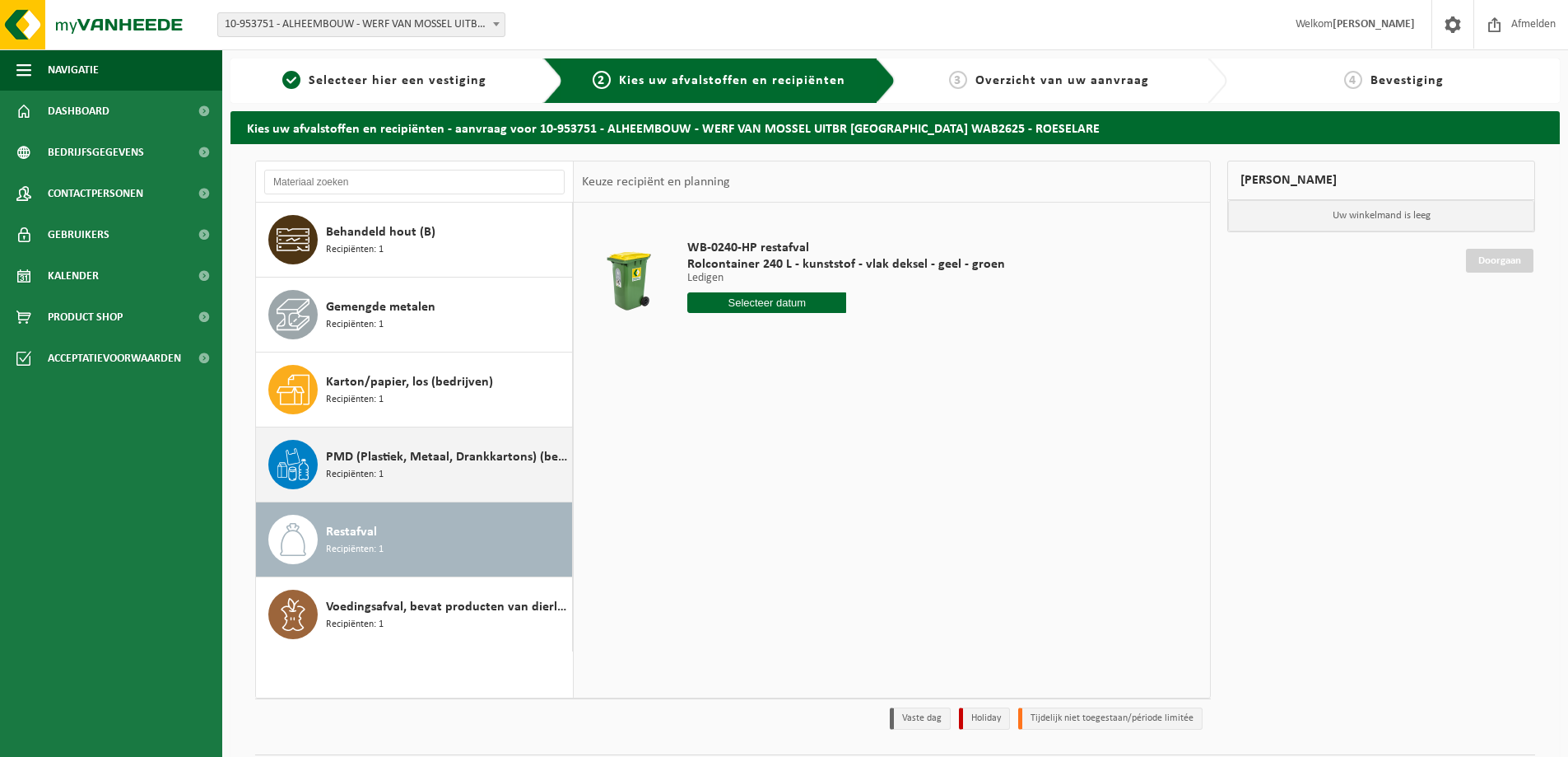
click at [350, 478] on span "Recipiënten: 1" at bounding box center [355, 475] width 58 height 16
